Goal: Information Seeking & Learning: Find specific page/section

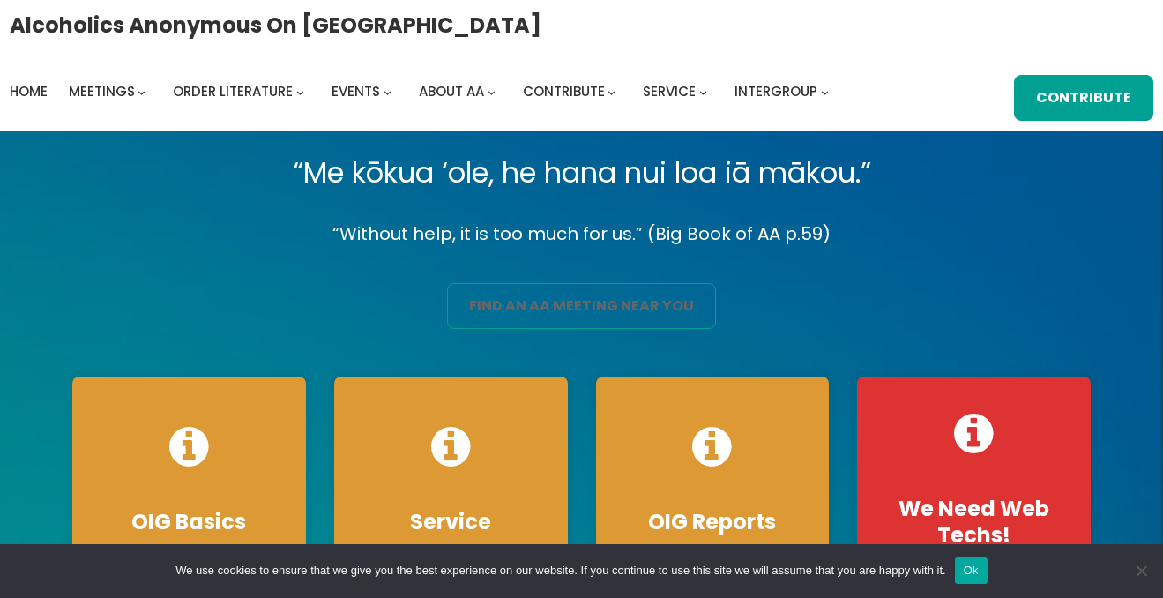
click at [590, 313] on link "find an aa meeting near you" at bounding box center [582, 306] width 270 height 46
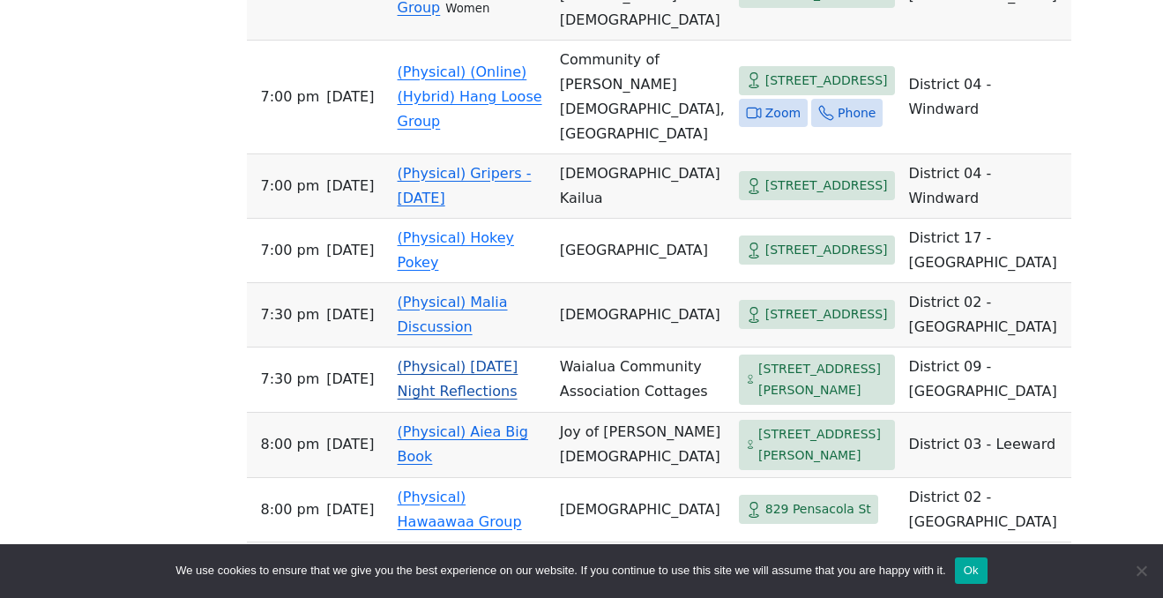
scroll to position [2060, 0]
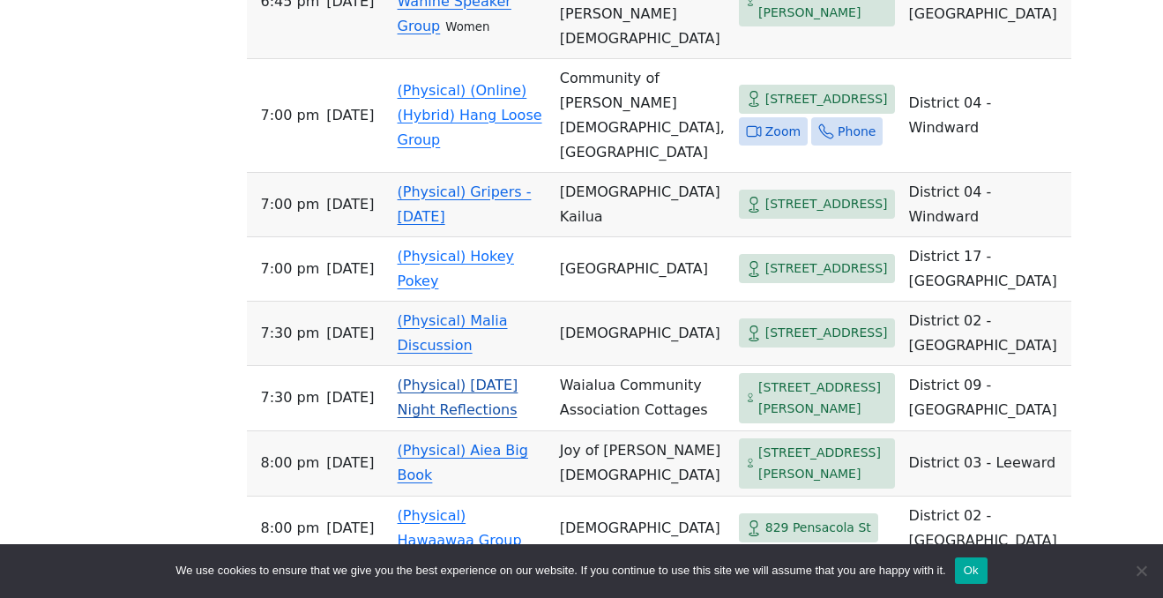
click at [902, 431] on td "District 09 - [GEOGRAPHIC_DATA]" at bounding box center [986, 398] width 169 height 65
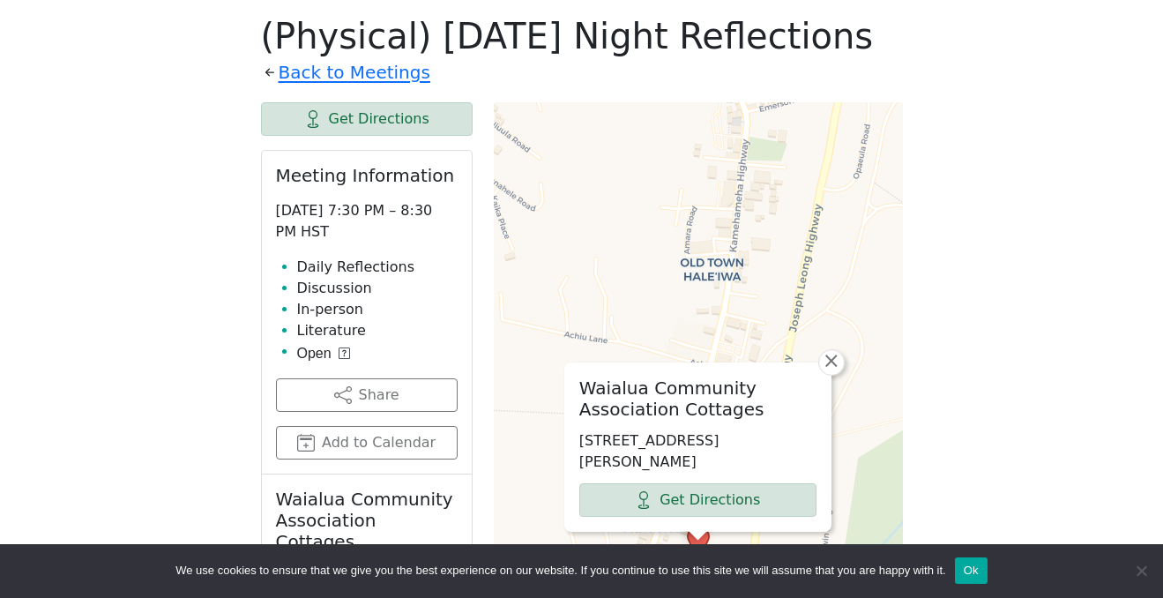
scroll to position [711, 0]
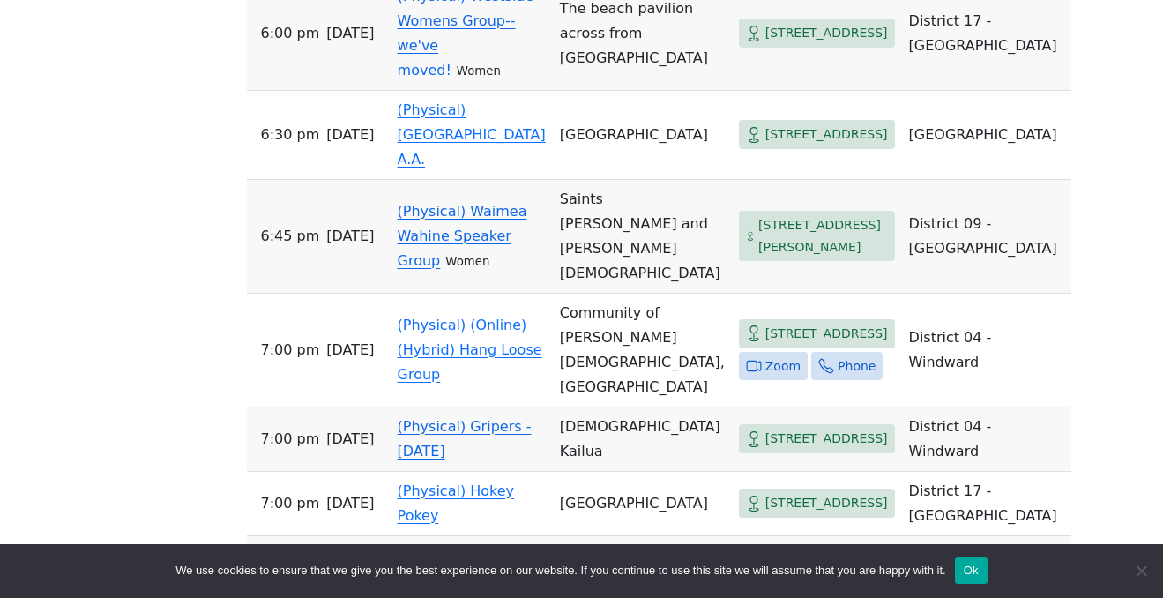
scroll to position [1797, 0]
